Goal: Task Accomplishment & Management: Manage account settings

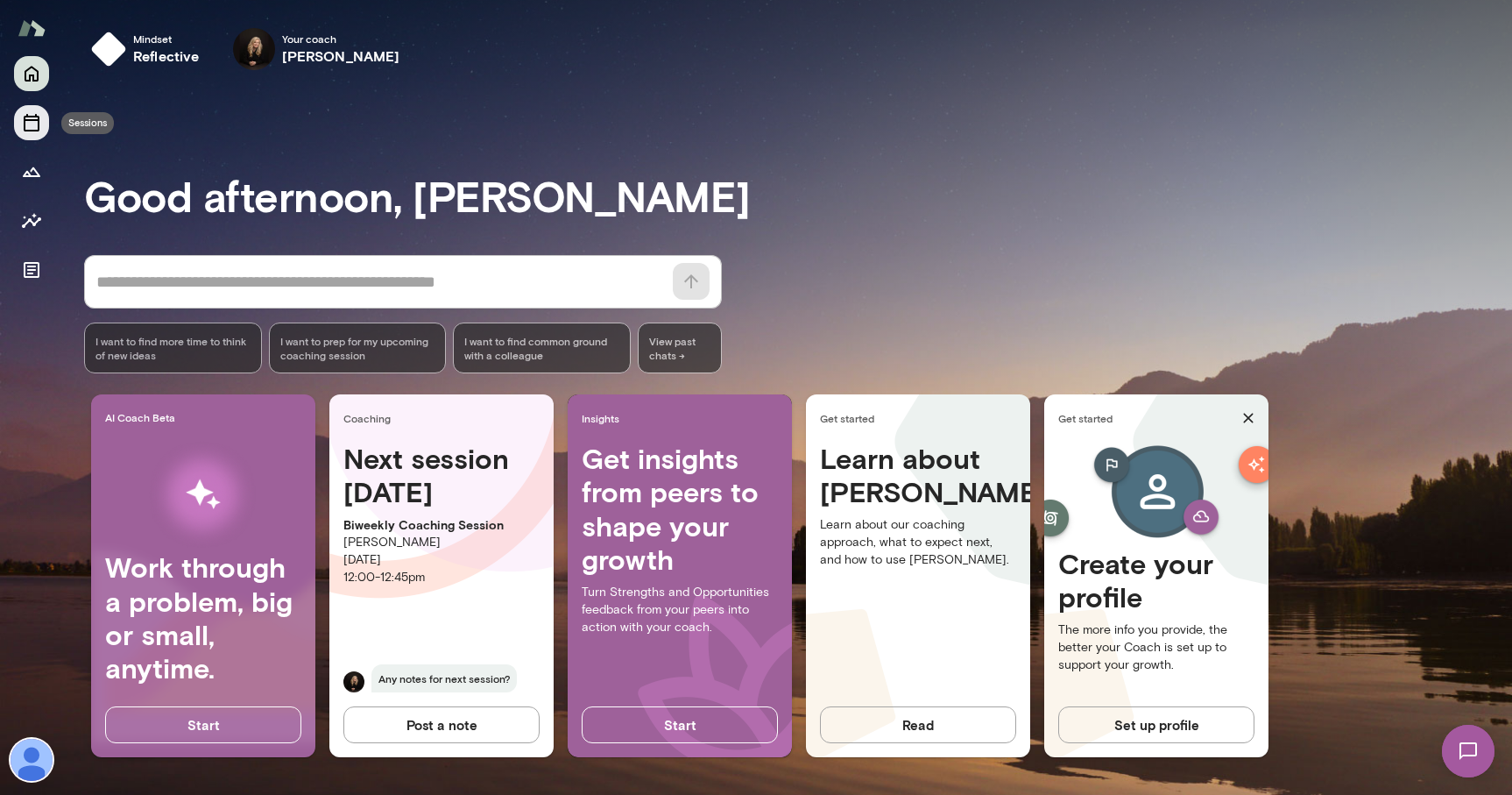
click at [28, 121] on icon "Sessions" at bounding box center [31, 123] width 21 height 21
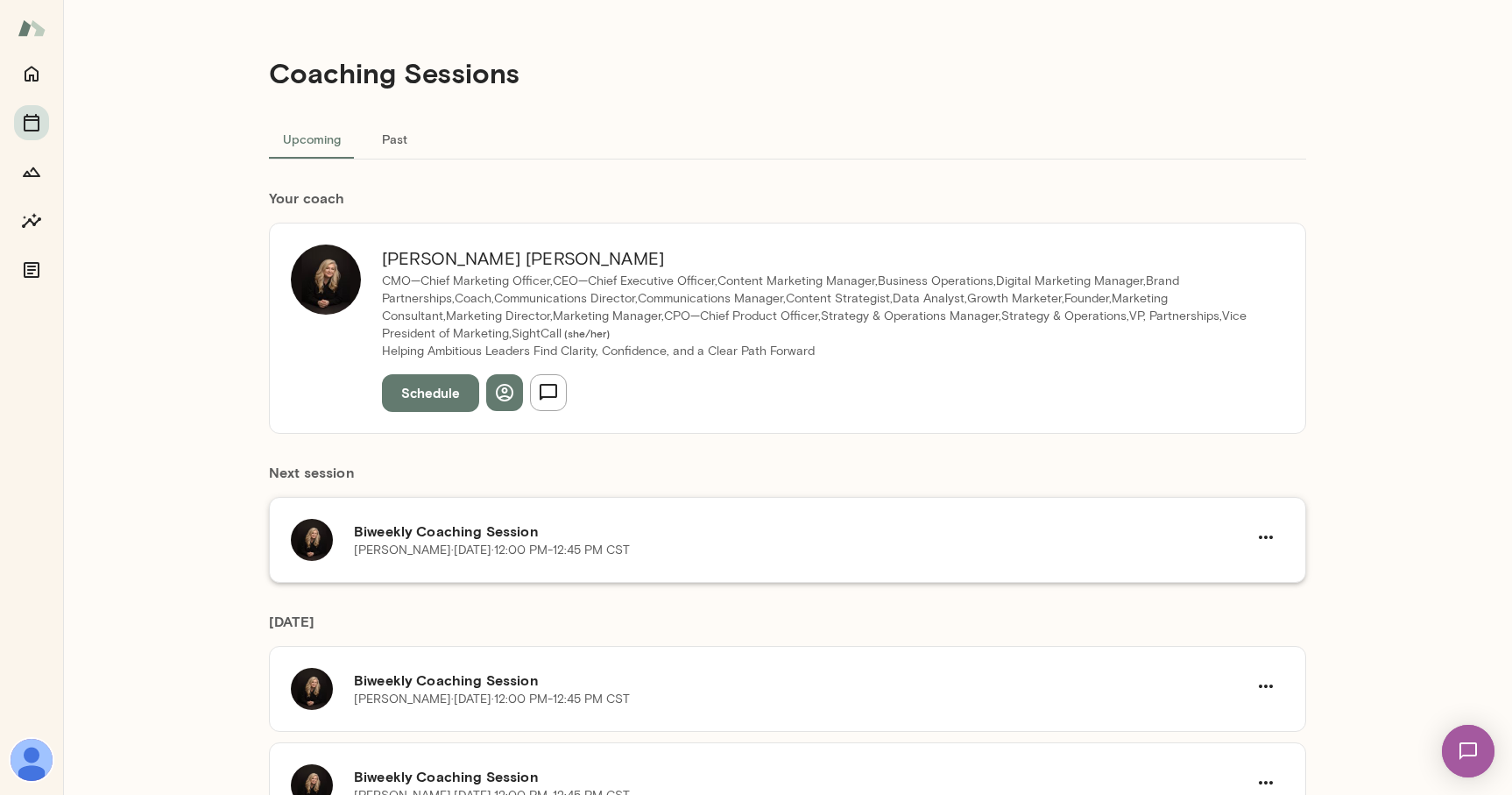
click at [477, 543] on p "[PERSON_NAME][DATE] · 12:00 PM-12:45 PM CST" at bounding box center [492, 550] width 276 height 17
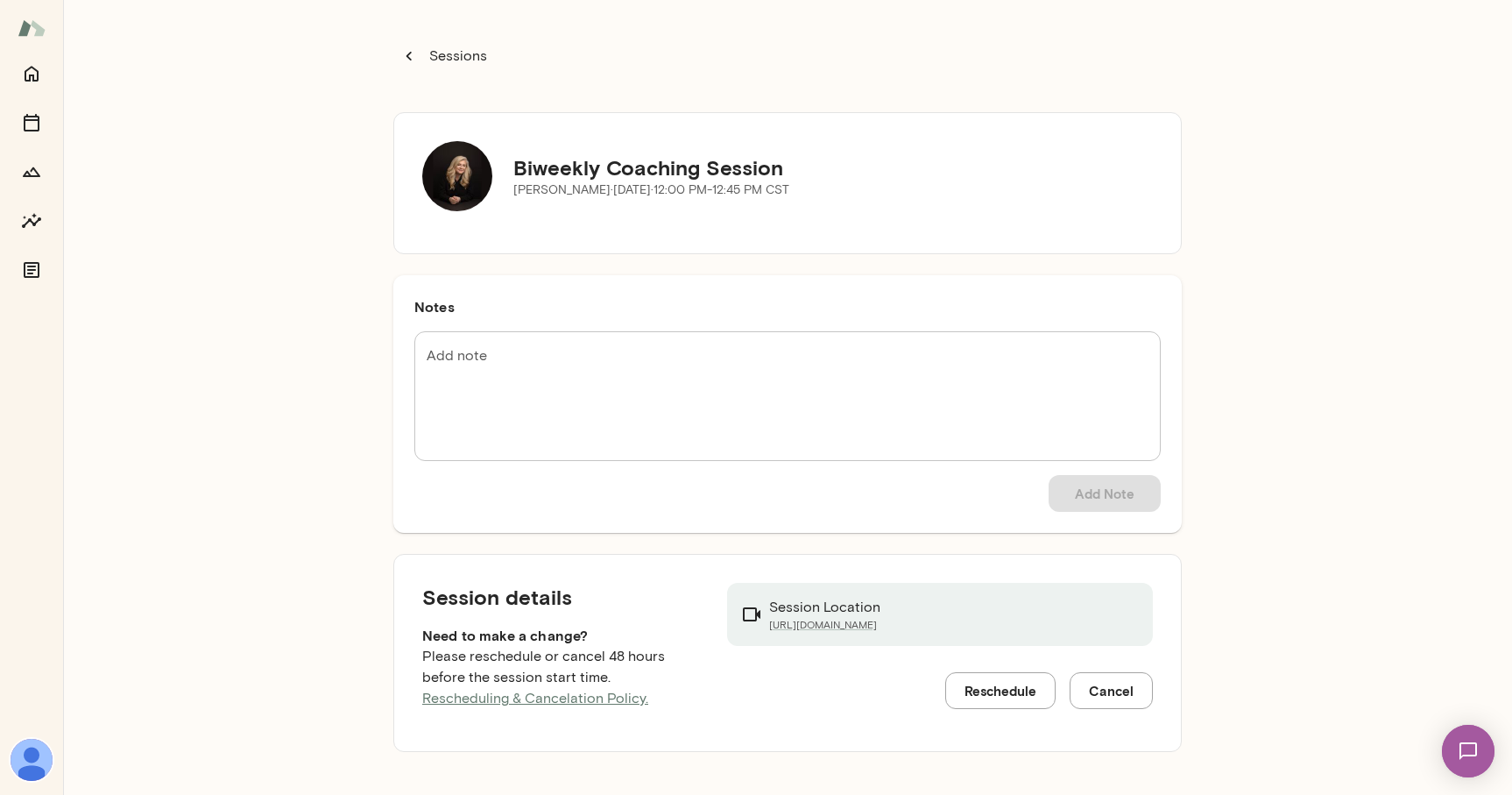
click at [1012, 693] on button "Reschedule" at bounding box center [1000, 691] width 110 height 37
